Goal: Check status: Check status

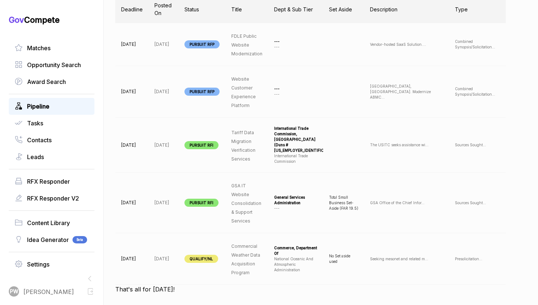
click at [68, 106] on link "Pipeline" at bounding box center [52, 106] width 74 height 9
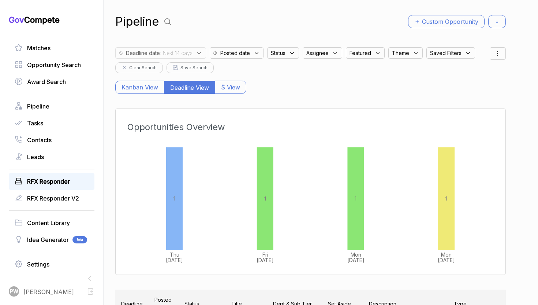
scroll to position [14, 0]
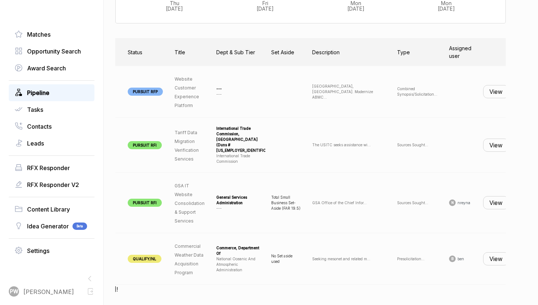
scroll to position [0, 70]
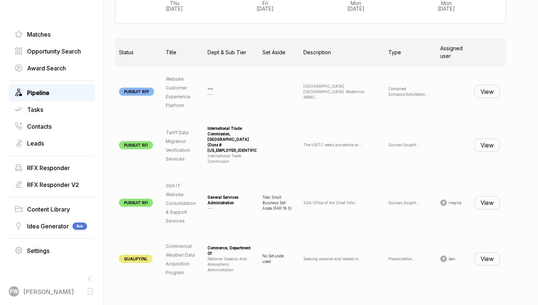
click at [489, 258] on button "View" at bounding box center [487, 258] width 26 height 13
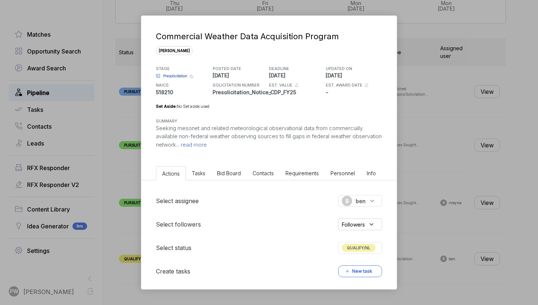
scroll to position [105, 0]
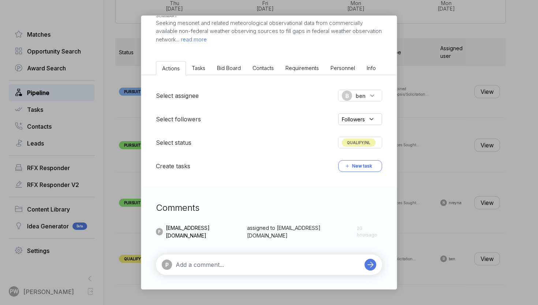
click at [363, 144] on span "QUALIFY/NL" at bounding box center [359, 142] width 34 height 8
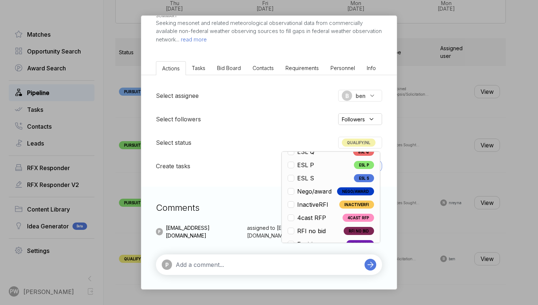
scroll to position [71, 0]
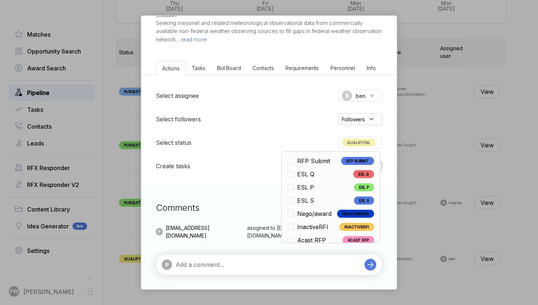
click at [324, 173] on li "ESL Q ESL Q" at bounding box center [331, 173] width 86 height 9
checkbox input "false"
checkbox input "true"
click at [414, 178] on div "Commercial Weather Data Acquisition Program [PERSON_NAME] STAGE Presolicitation…" at bounding box center [269, 152] width 538 height 305
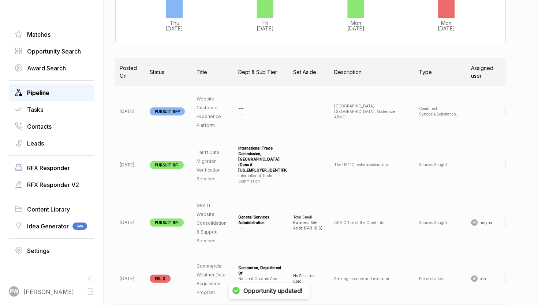
scroll to position [0, 0]
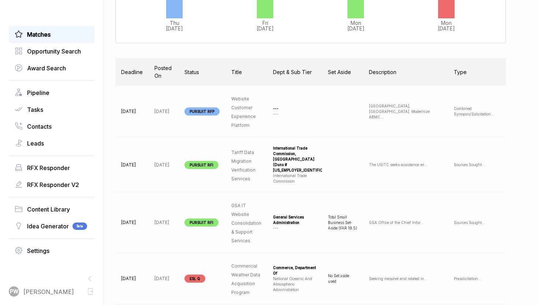
click at [63, 39] on div "Matches" at bounding box center [52, 34] width 86 height 17
click at [57, 32] on link "Matches" at bounding box center [52, 34] width 74 height 9
